Goal: Transaction & Acquisition: Subscribe to service/newsletter

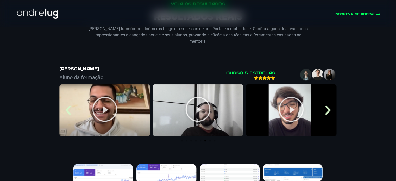
scroll to position [2107, 0]
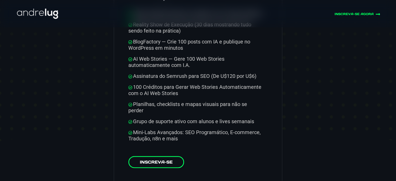
scroll to position [2732, 0]
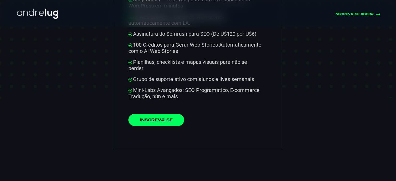
click at [164, 114] on link "Inscreva-se" at bounding box center [156, 120] width 56 height 12
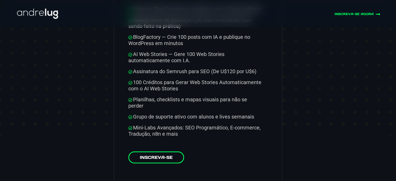
scroll to position [2654, 0]
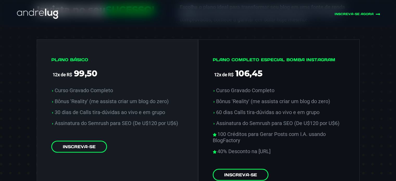
scroll to position [2133, 0]
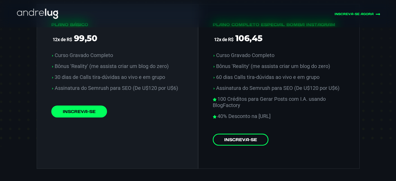
click at [77, 105] on link "Inscreva-se" at bounding box center [79, 111] width 56 height 12
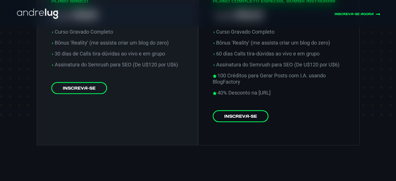
scroll to position [2159, 0]
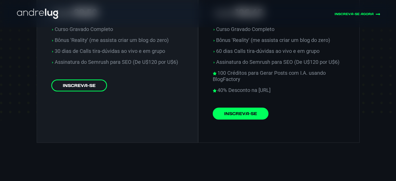
click at [244, 110] on link "Inscreva-se" at bounding box center [241, 113] width 56 height 12
